Goal: Task Accomplishment & Management: Manage account settings

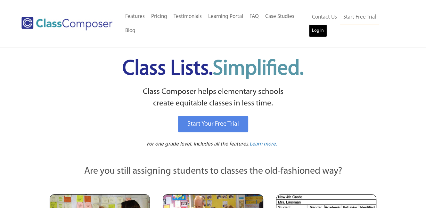
click at [327, 24] on link "Log In" at bounding box center [317, 30] width 18 height 13
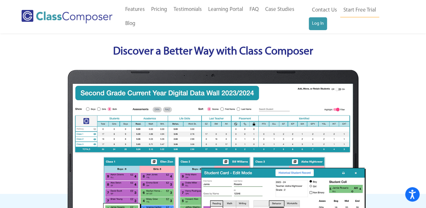
scroll to position [252, 0]
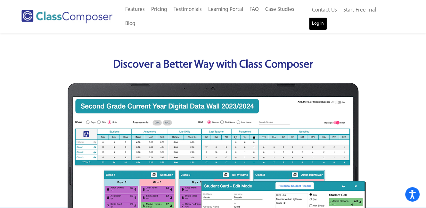
click at [327, 17] on link "Log In" at bounding box center [317, 23] width 18 height 13
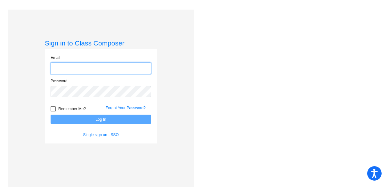
type input "[EMAIL_ADDRESS][DOMAIN_NAME]"
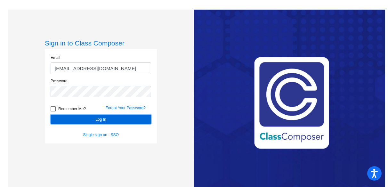
click at [133, 116] on button "Log In" at bounding box center [101, 119] width 100 height 9
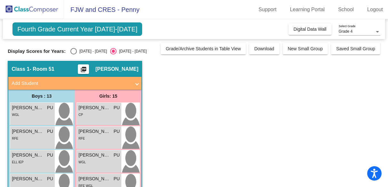
drag, startPoint x: 373, startPoint y: 71, endPoint x: 387, endPoint y: 70, distance: 13.2
click at [387, 70] on mat-sidenav-content "Grade 4 Select Grade Fourth Grade Current Year [DATE]-[DATE] Add, Move, or Reta…" at bounding box center [194, 103] width 388 height 168
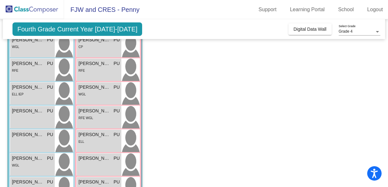
scroll to position [93, 0]
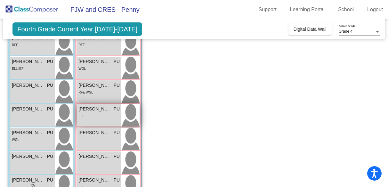
click at [97, 113] on div "ELL" at bounding box center [98, 115] width 41 height 7
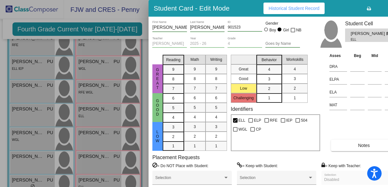
click at [356, 142] on button "Notes" at bounding box center [364, 146] width 66 height 12
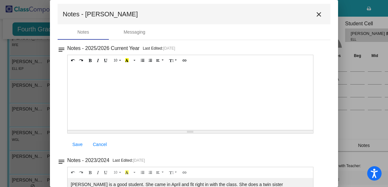
scroll to position [0, 0]
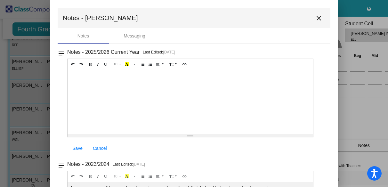
click at [315, 19] on mat-icon "close" at bounding box center [319, 18] width 8 height 8
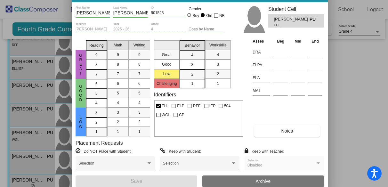
drag, startPoint x: 353, startPoint y: 9, endPoint x: 276, endPoint y: -5, distance: 78.1
click at [276, 0] on html "Accessibility Screen-Reader Guide, Feedback, and Issue Reporting | New window F…" at bounding box center [194, 93] width 388 height 187
click at [285, 131] on span "Notes" at bounding box center [287, 130] width 12 height 5
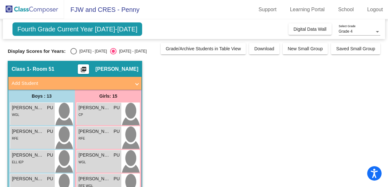
click at [86, 29] on span "Fourth Grade Current Year [DATE]-[DATE]" at bounding box center [77, 28] width 130 height 13
click at [72, 49] on div "Select an option" at bounding box center [73, 51] width 6 height 6
click at [73, 54] on input "[DATE] - [DATE]" at bounding box center [73, 54] width 0 height 0
radio input "true"
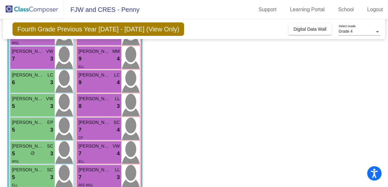
scroll to position [147, 0]
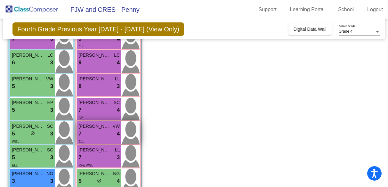
click at [101, 127] on span "[PERSON_NAME]" at bounding box center [94, 126] width 32 height 7
